Goal: Ask a question: Seek information or help from site administrators or community

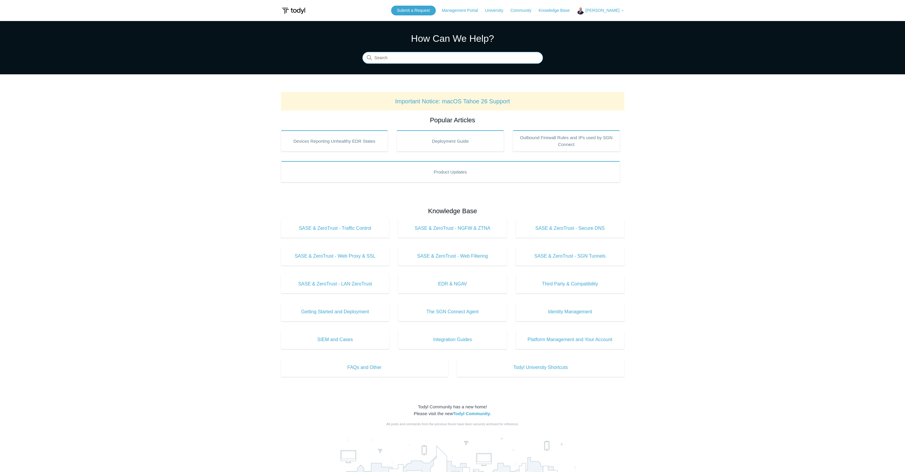
click at [420, 60] on input "Search" at bounding box center [452, 58] width 181 height 12
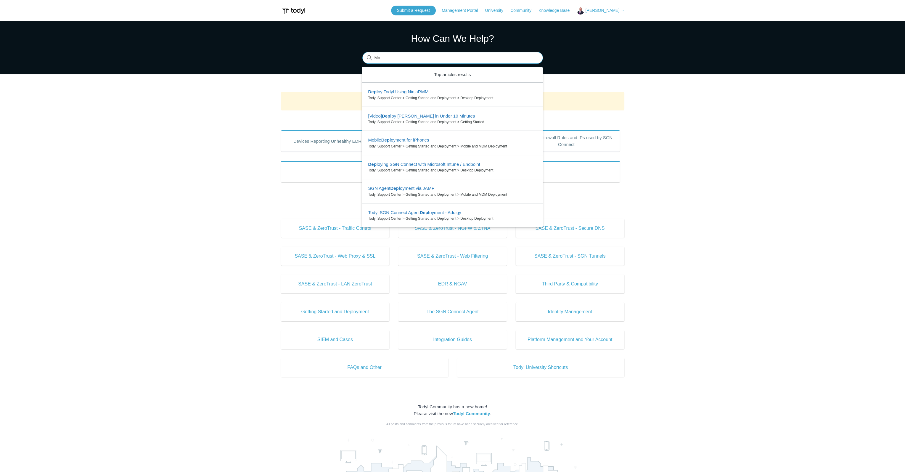
type input "M"
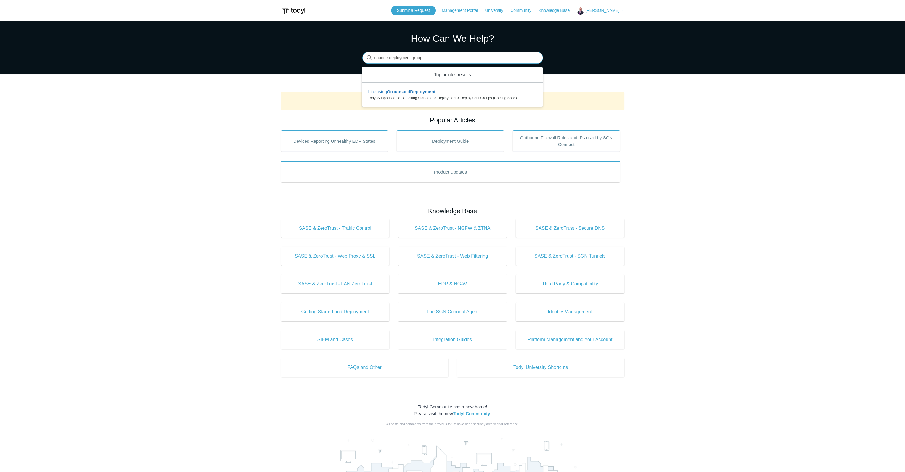
type input "change deployment group"
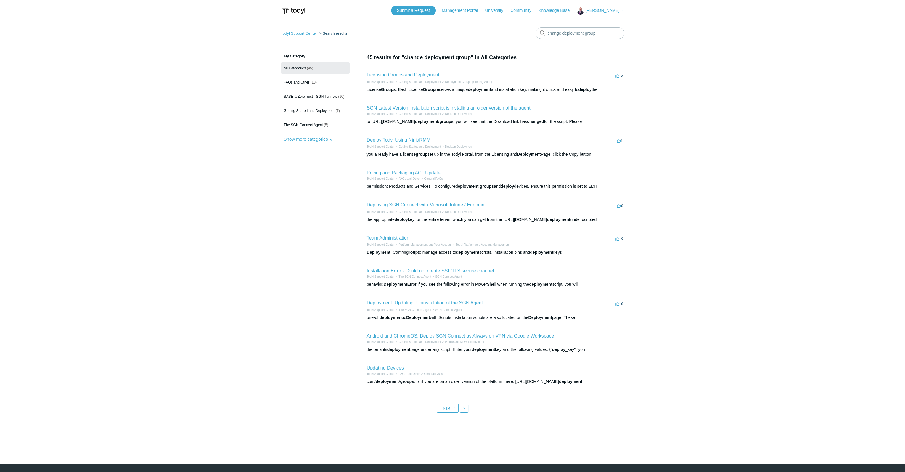
click at [393, 74] on link "Licensing Groups and Deployment" at bounding box center [403, 74] width 73 height 5
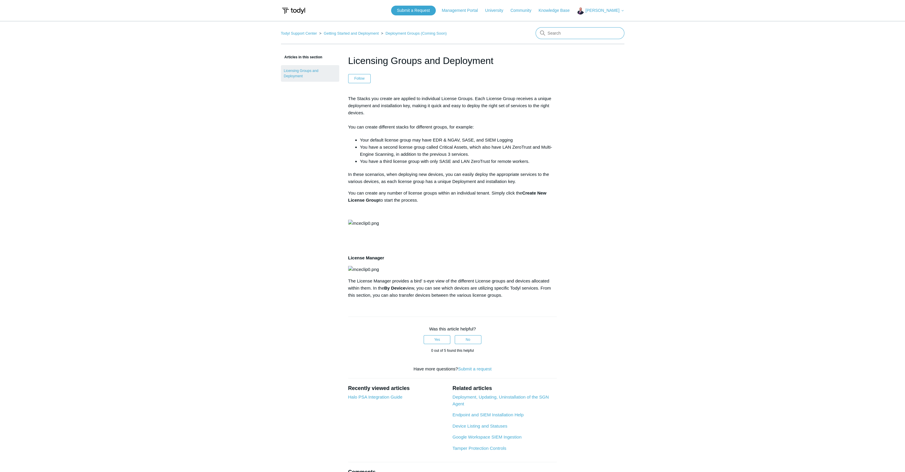
click at [562, 31] on input "Search" at bounding box center [579, 33] width 89 height 12
type input "syncro"
click at [603, 10] on span "[PERSON_NAME]" at bounding box center [602, 10] width 34 height 5
click at [600, 24] on link "My Support Requests" at bounding box center [606, 23] width 58 height 10
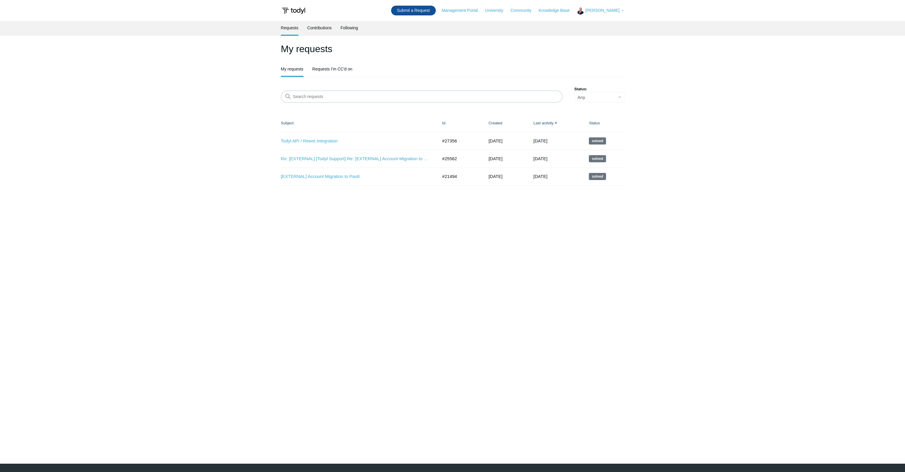
click at [431, 11] on link "Submit a Request" at bounding box center [413, 11] width 45 height 10
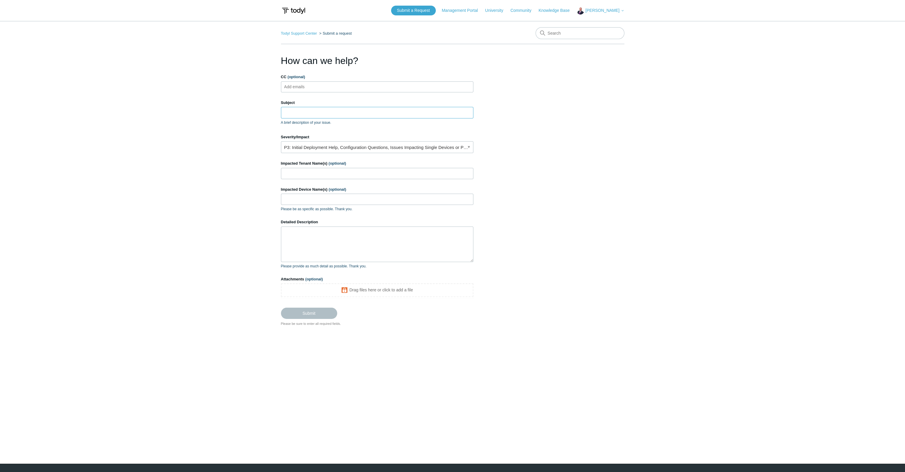
click at [297, 113] on input "Subject" at bounding box center [377, 112] width 192 height 11
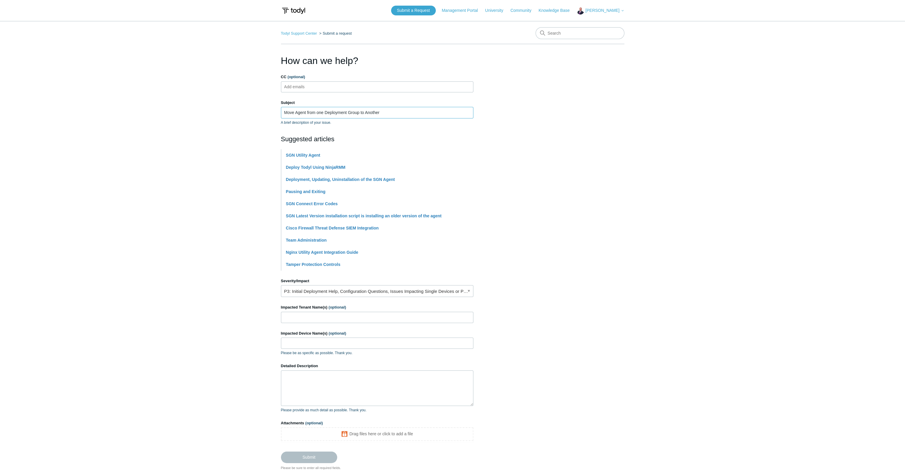
type input "Move Agent from one Deployment Group to Another"
click at [307, 345] on input "Impacted Device Name(s) (optional)" at bounding box center [377, 342] width 192 height 11
type input "m"
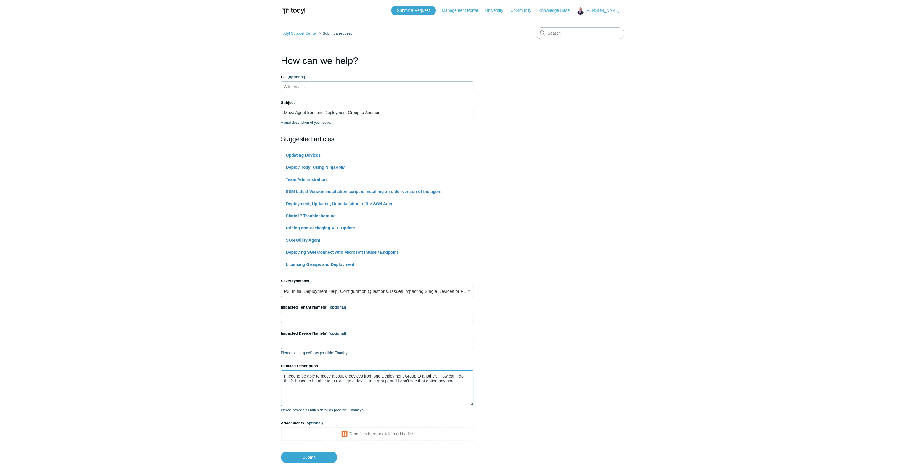
click at [397, 380] on textarea "I need to be able to move a couple devices from one Deployment Group to another…" at bounding box center [377, 388] width 192 height 36
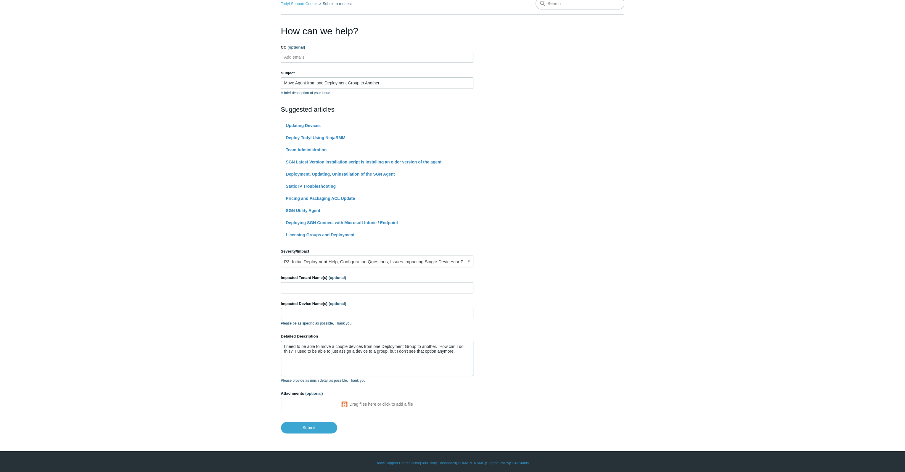
scroll to position [32, 0]
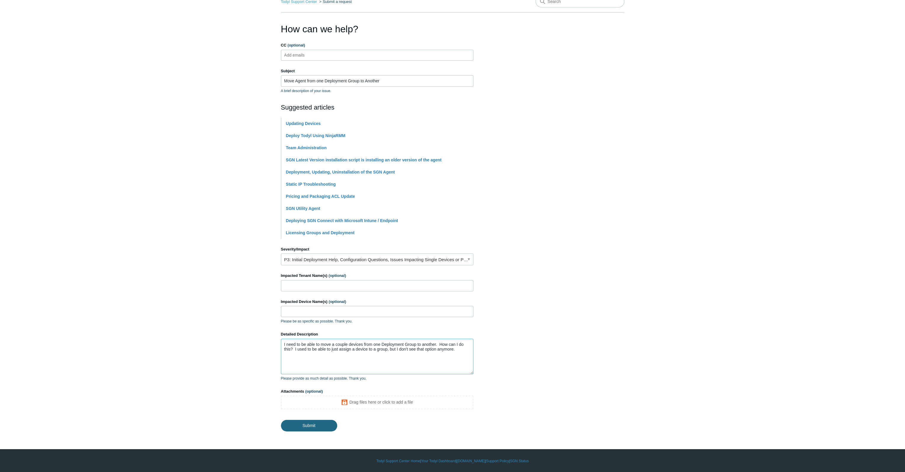
type textarea "I need to be able to move a couple devices from one Deployment Group to another…"
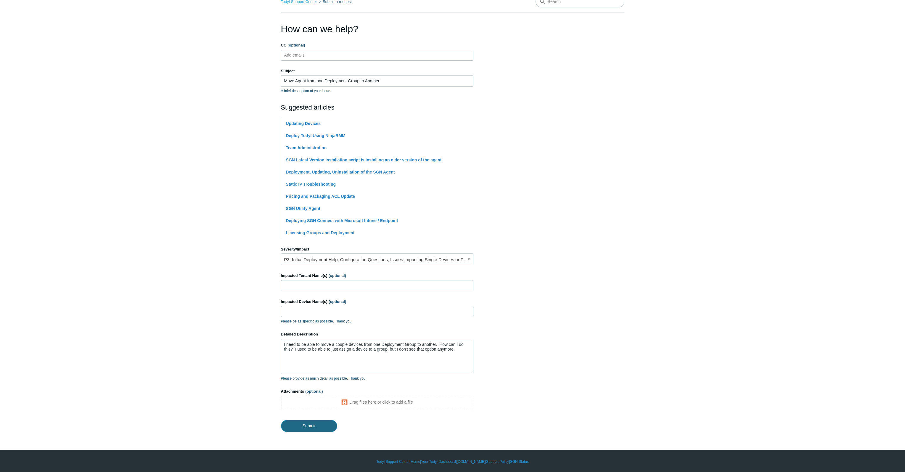
click at [309, 423] on input "Submit" at bounding box center [309, 426] width 56 height 12
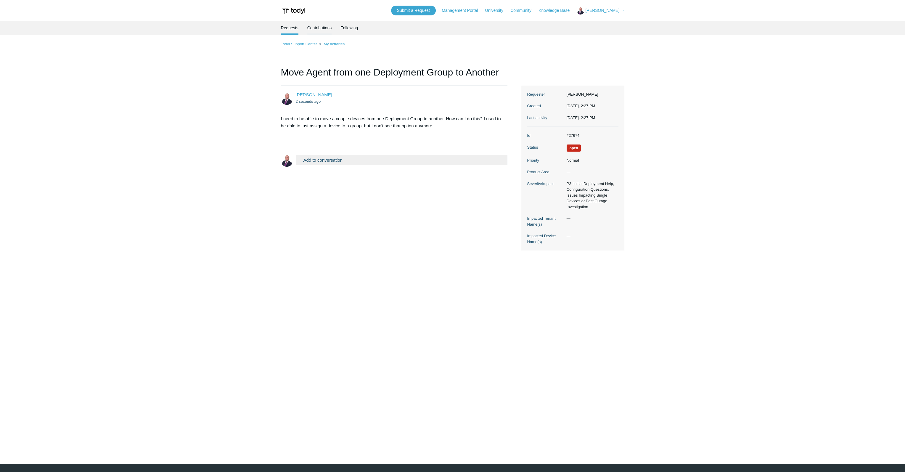
click at [323, 28] on link "Contributions" at bounding box center [319, 27] width 25 height 12
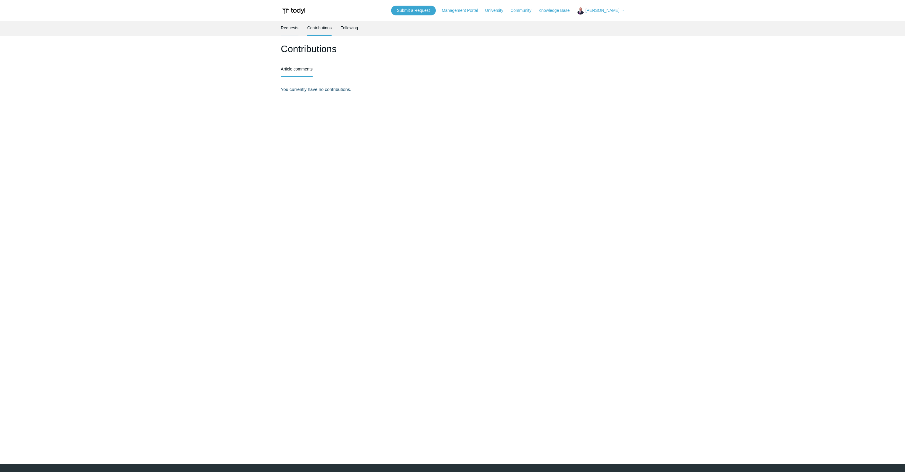
click at [288, 29] on link "Requests" at bounding box center [289, 27] width 17 height 12
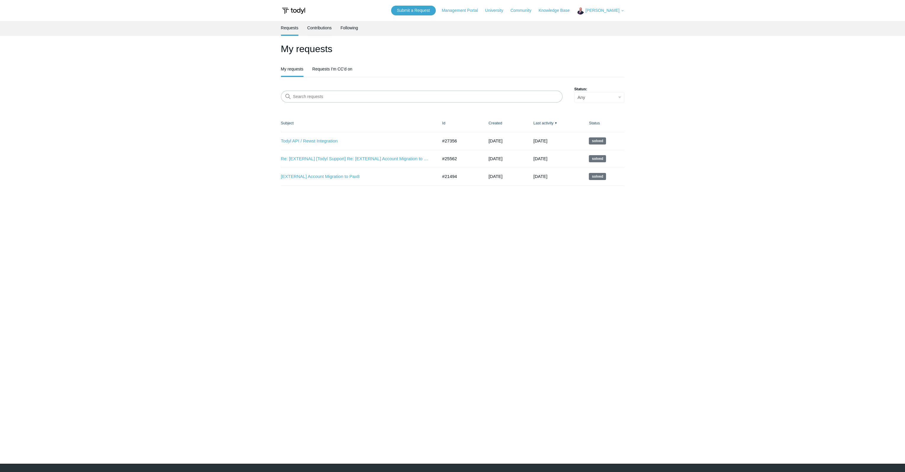
click at [319, 29] on link "Contributions" at bounding box center [319, 27] width 25 height 12
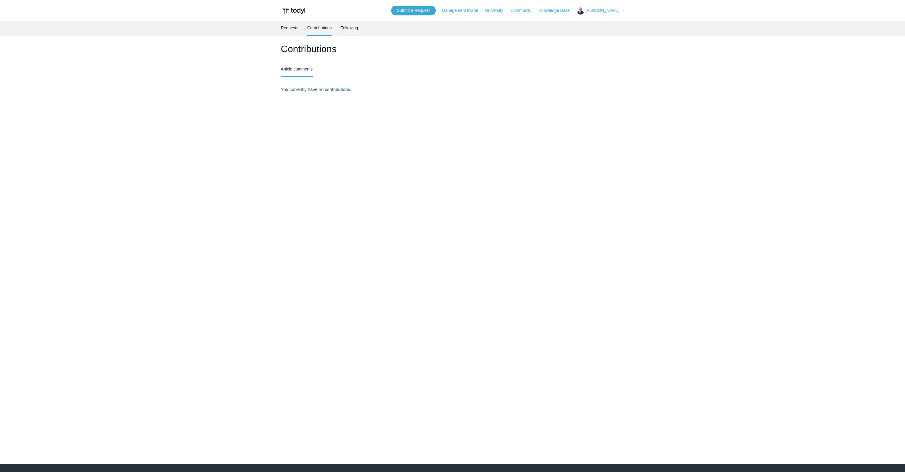
click at [347, 30] on link "Following" at bounding box center [348, 27] width 17 height 12
click at [288, 28] on link "Requests" at bounding box center [289, 27] width 17 height 12
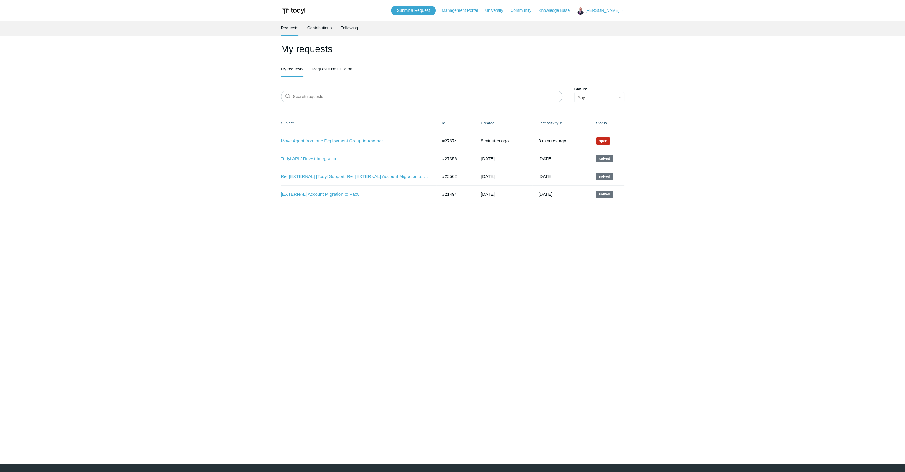
click at [326, 141] on link "Move Agent from one Deployment Group to Another" at bounding box center [355, 141] width 148 height 7
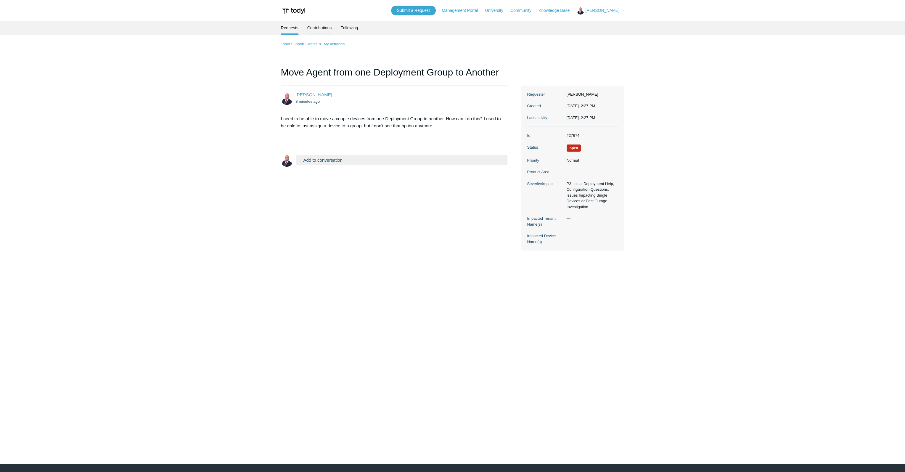
click at [321, 25] on link "Contributions" at bounding box center [319, 27] width 25 height 12
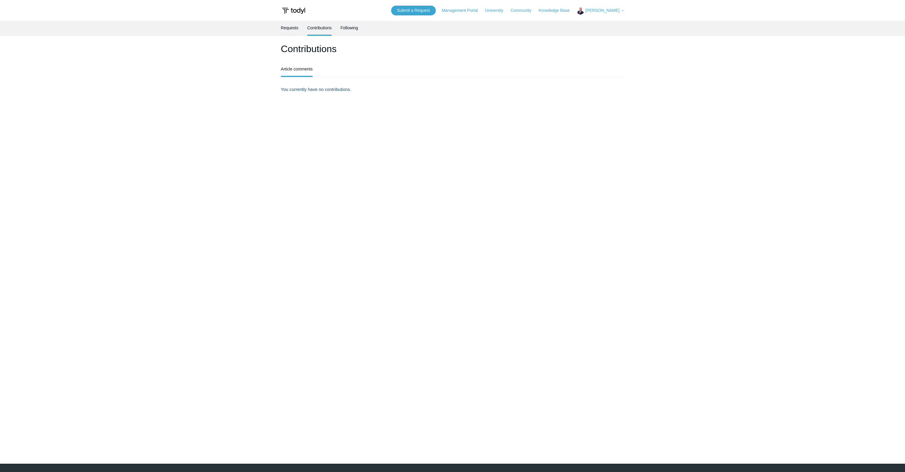
click at [288, 27] on link "Requests" at bounding box center [289, 27] width 17 height 12
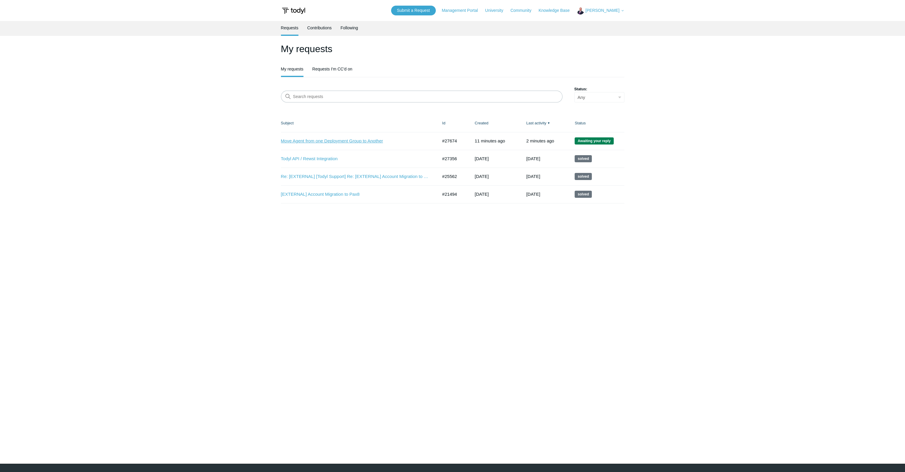
click at [338, 142] on link "Move Agent from one Deployment Group to Another" at bounding box center [355, 141] width 148 height 7
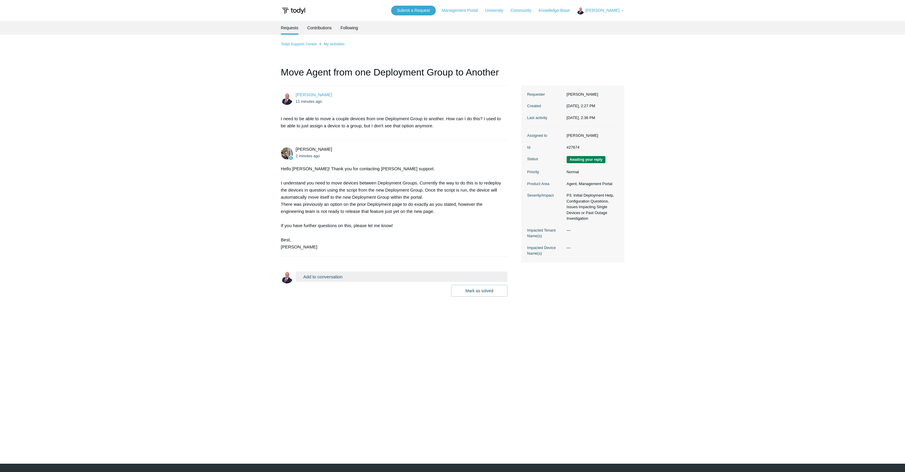
drag, startPoint x: 326, startPoint y: 203, endPoint x: 443, endPoint y: 211, distance: 116.9
click at [443, 211] on div "Hello Aaron! Thank you for contacting Todyl support. I understand you need to m…" at bounding box center [391, 207] width 221 height 85
